Goal: Task Accomplishment & Management: Manage account settings

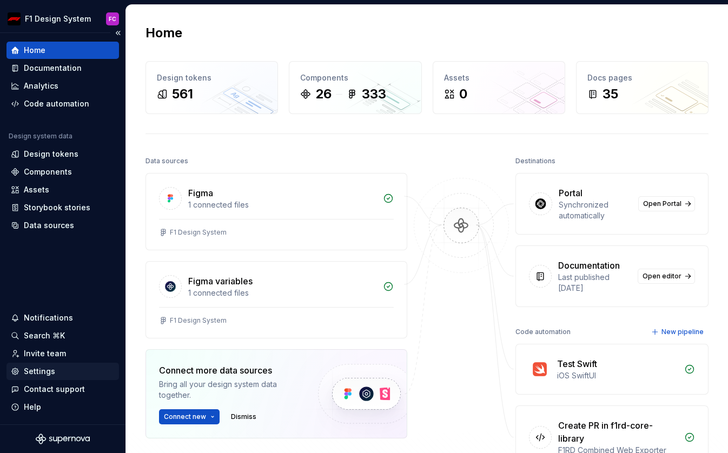
click at [43, 374] on div "Settings" at bounding box center [39, 371] width 31 height 11
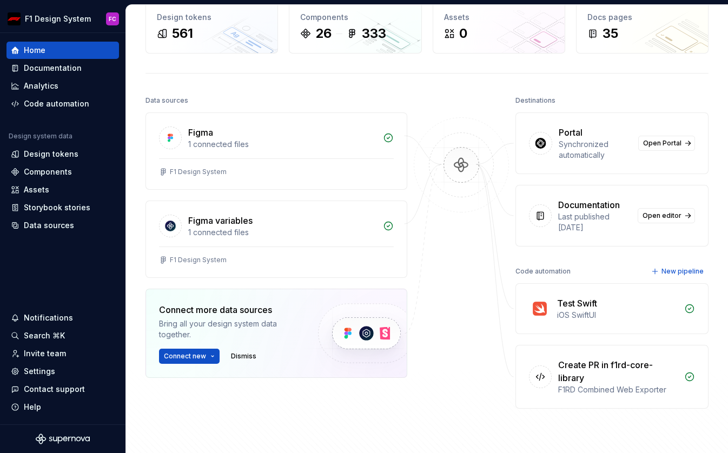
scroll to position [74, 0]
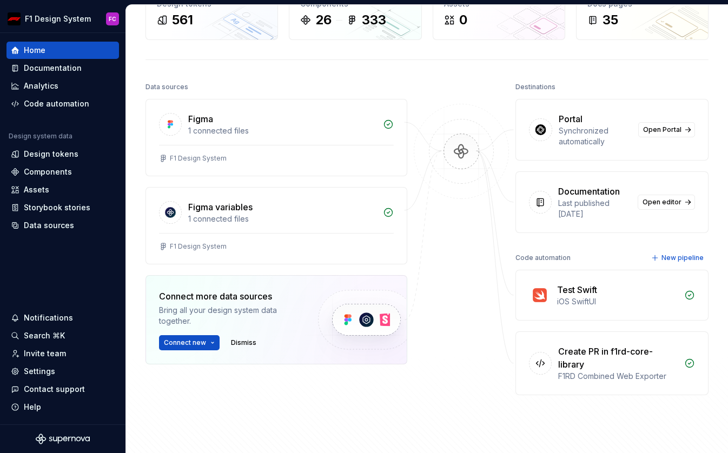
click at [160, 73] on div "Home Design tokens 561 Components 26 333 Assets 0 Docs pages 35 Data sources Fi…" at bounding box center [427, 206] width 602 height 551
click at [333, 67] on div "Home Design tokens 561 Components 26 333 Assets 0 Docs pages 35 Data sources Fi…" at bounding box center [427, 206] width 602 height 551
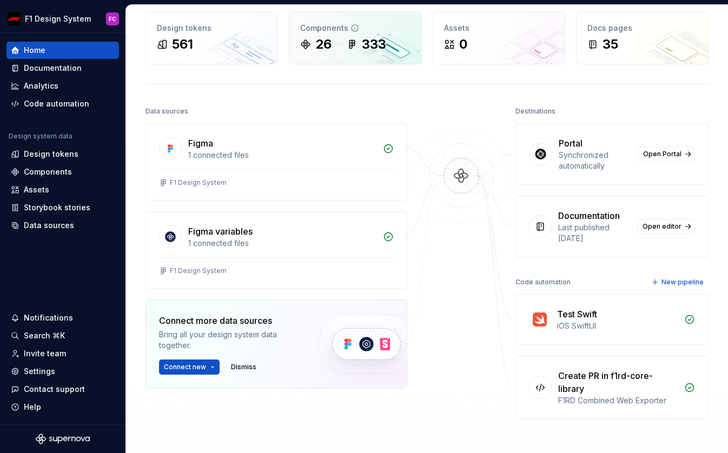
scroll to position [0, 0]
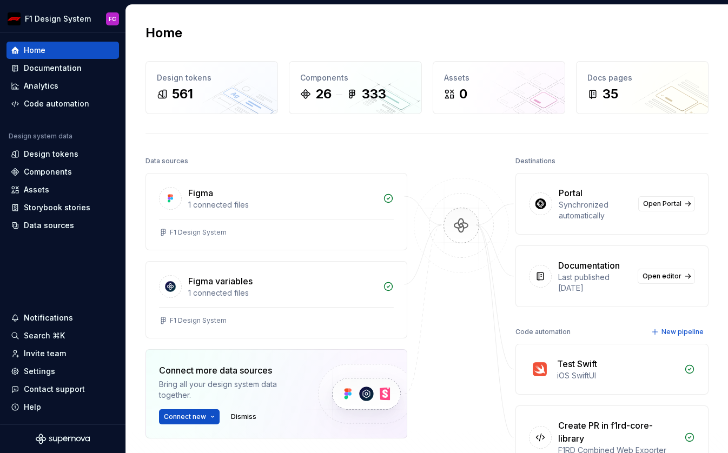
click at [340, 48] on div "Home Design tokens 561 Components 26 333 Assets 0 Docs pages 35 Data sources Fi…" at bounding box center [427, 280] width 602 height 551
click at [234, 41] on div "Home" at bounding box center [427, 32] width 563 height 17
click at [233, 43] on div "Home Design tokens 561 Components 26 333 Assets 0 Docs pages 35 Data sources Fi…" at bounding box center [427, 280] width 602 height 551
click at [238, 47] on div "Home Design tokens 561 Components 26 333 Assets 0 Docs pages 35 Data sources Fi…" at bounding box center [427, 280] width 602 height 551
click at [248, 30] on div "Home" at bounding box center [427, 32] width 563 height 17
